Goal: Task Accomplishment & Management: Manage account settings

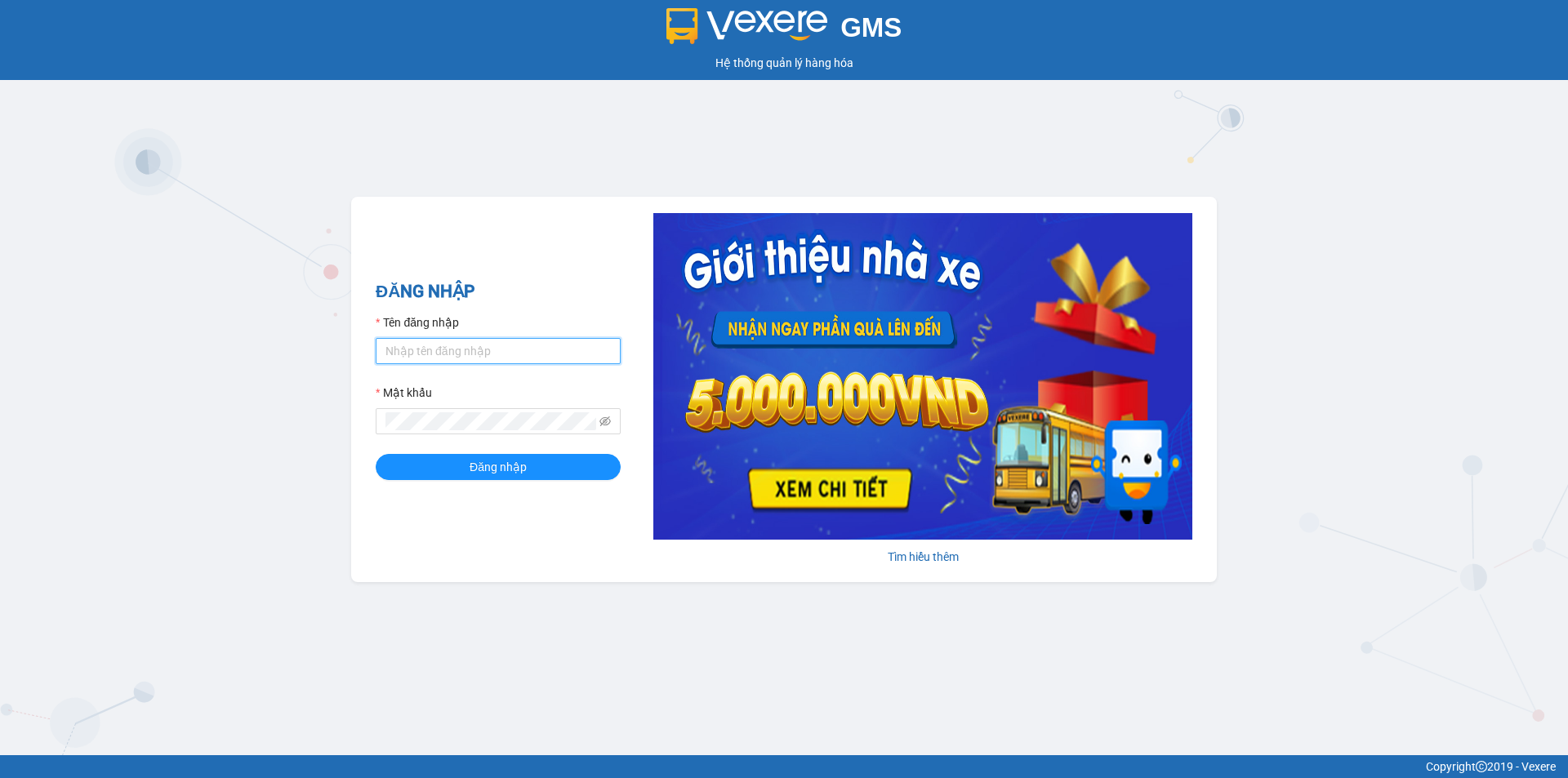
click at [453, 358] on input "Tên đăng nhập" at bounding box center [499, 351] width 245 height 26
type input "[PERSON_NAME].khanhphong"
click at [376, 454] on button "Đăng nhập" at bounding box center [499, 466] width 245 height 26
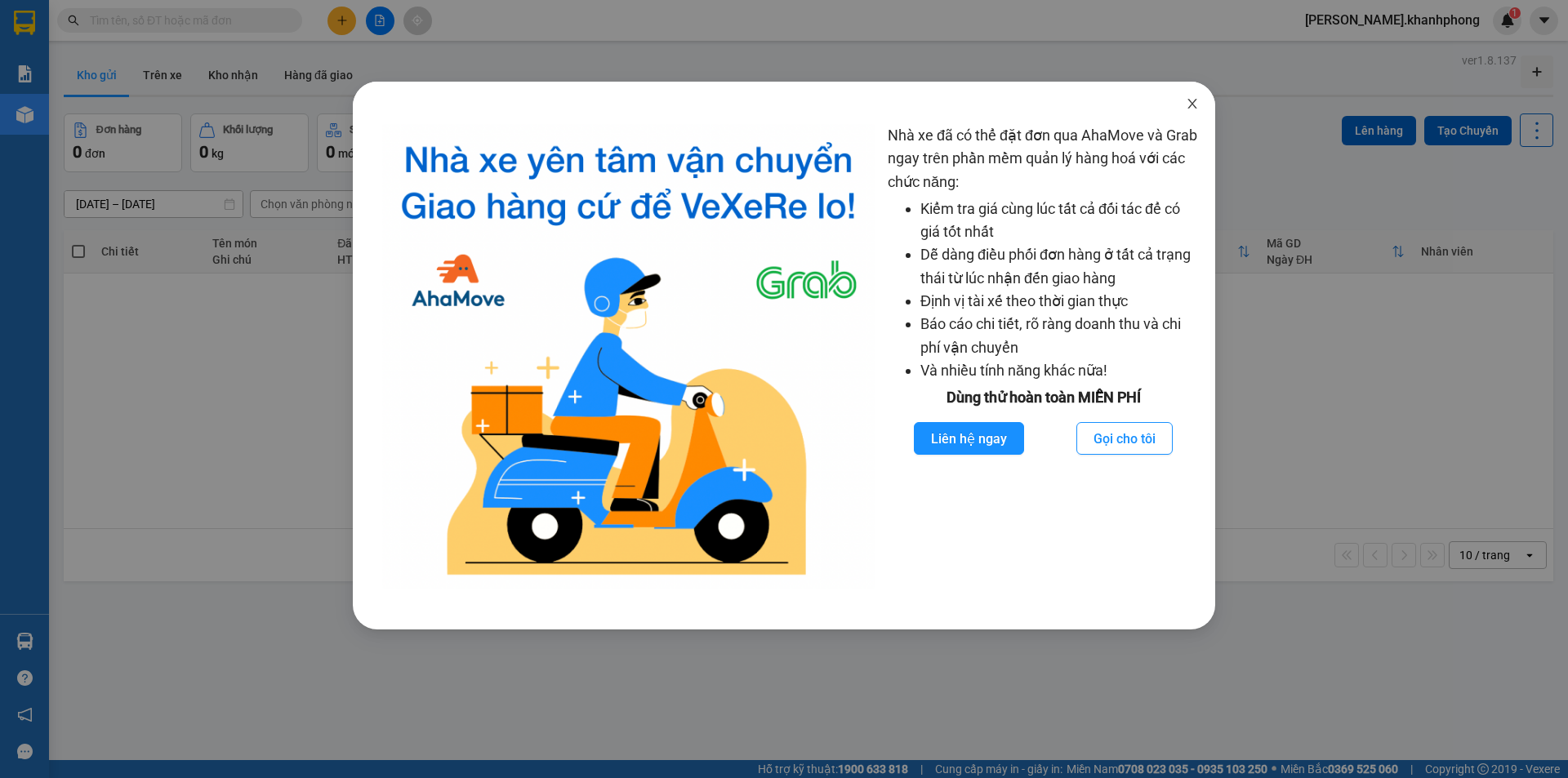
click at [1195, 115] on span "Close" at bounding box center [1192, 104] width 46 height 46
